Goal: Check status: Check status

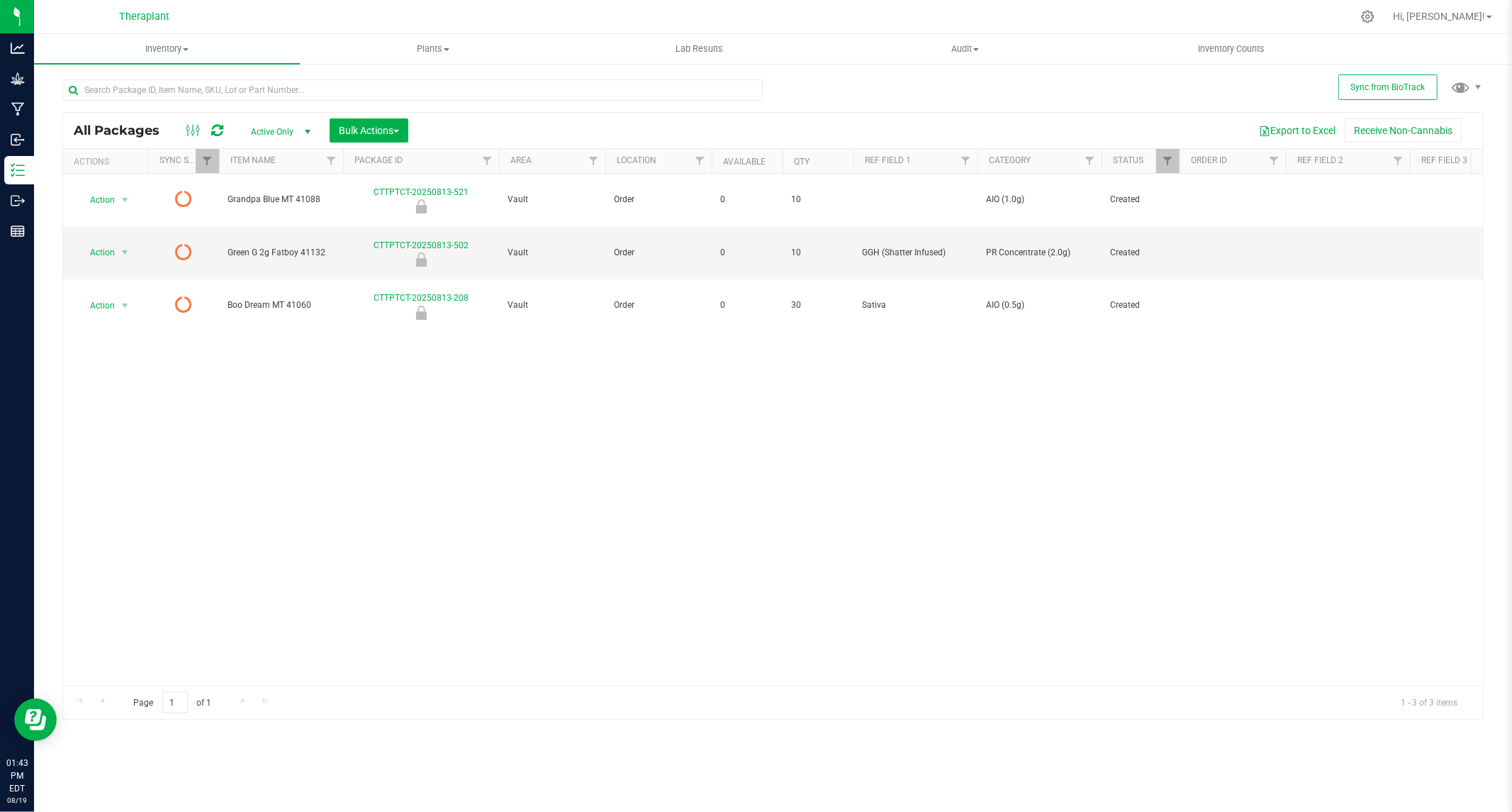
click at [217, 129] on icon at bounding box center [217, 130] width 12 height 14
click at [215, 131] on icon at bounding box center [217, 130] width 12 height 14
